Goal: Task Accomplishment & Management: Manage account settings

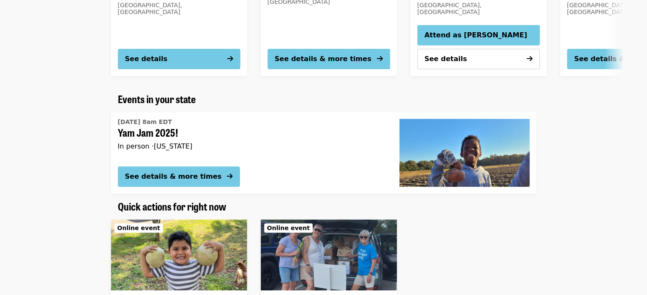
scroll to position [255, 0]
click at [238, 125] on span "[DATE] 8am EDT" at bounding box center [252, 122] width 268 height 9
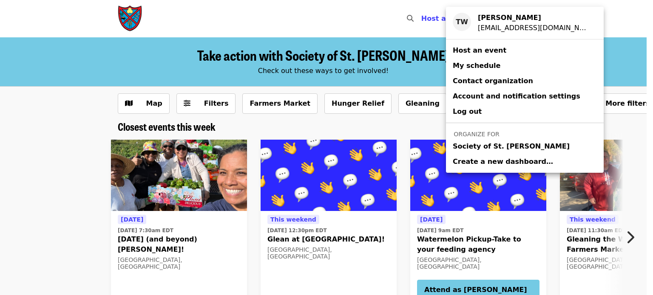
click at [503, 141] on link "Society of St. Andrew" at bounding box center [525, 146] width 158 height 15
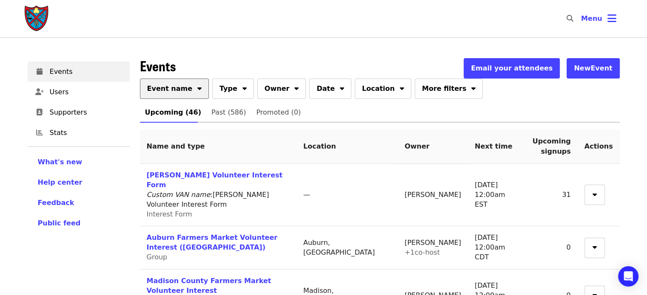
click at [184, 94] on button "Event name" at bounding box center [174, 89] width 69 height 20
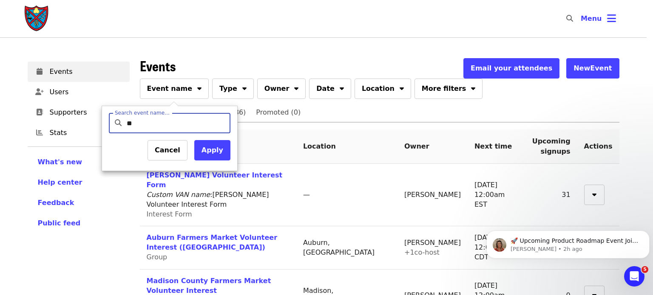
type input "***"
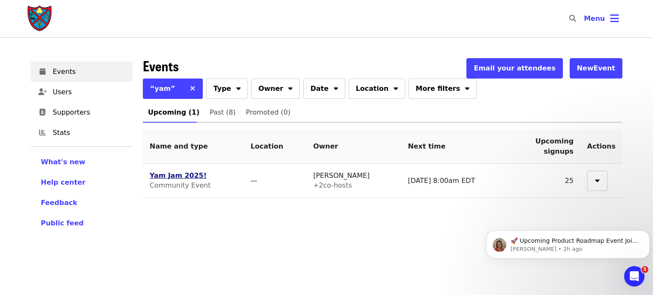
click at [173, 176] on link "Yam Jam 2025!" at bounding box center [178, 176] width 57 height 8
